Goal: Communication & Community: Ask a question

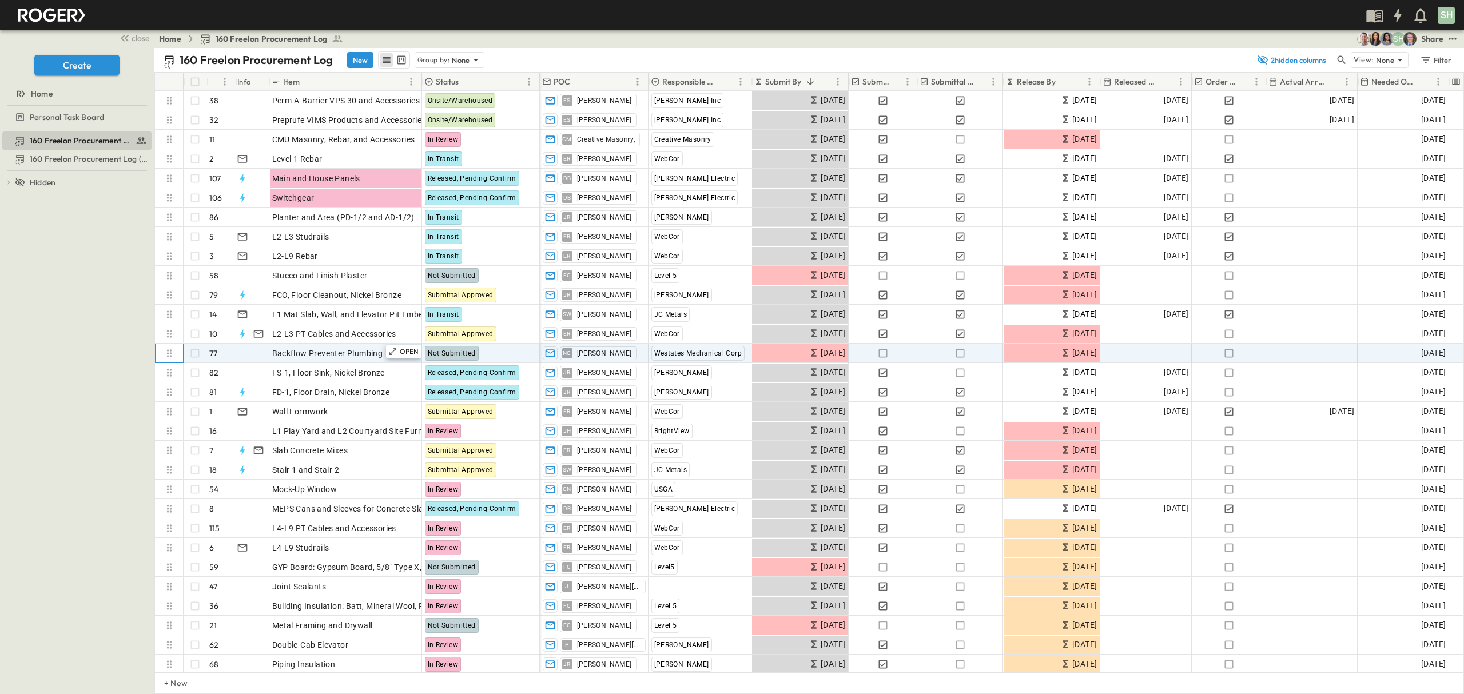
click at [169, 355] on icon at bounding box center [169, 353] width 11 height 11
click at [170, 355] on icon at bounding box center [169, 353] width 11 height 11
click at [883, 353] on icon "button" at bounding box center [882, 353] width 11 height 11
click at [960, 353] on icon "button" at bounding box center [959, 353] width 11 height 11
click at [1147, 357] on div "Add Date" at bounding box center [1146, 353] width 90 height 18
